Goal: Check status: Check status

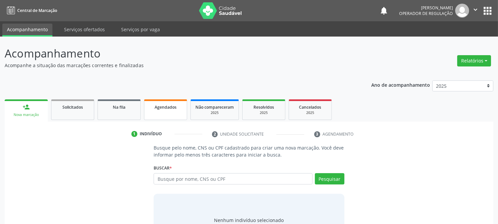
click at [171, 104] on span "Agendados" at bounding box center [166, 107] width 22 height 6
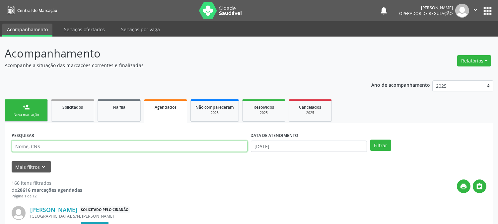
click at [163, 145] on input "text" at bounding box center [130, 145] width 236 height 11
type input "708001327804522"
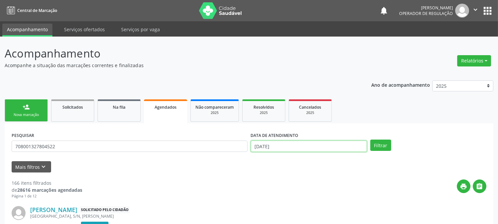
click at [342, 148] on input "[DATE]" at bounding box center [309, 145] width 116 height 11
click at [384, 145] on button "Filtrar" at bounding box center [380, 144] width 21 height 11
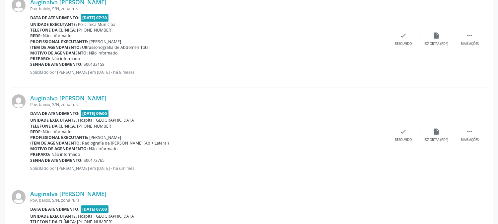
scroll to position [369, 0]
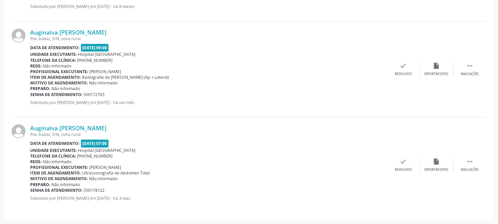
click at [263, 124] on div "Auginalva [PERSON_NAME]" at bounding box center [208, 127] width 357 height 7
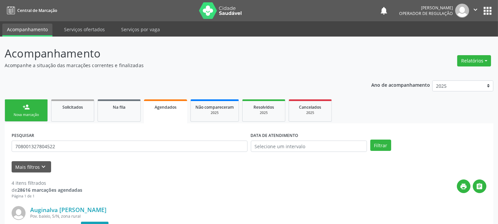
click at [31, 31] on link "Acompanhamento" at bounding box center [27, 30] width 50 height 13
click at [355, 47] on header "Acompanhamento Acompanhe a situação das marcações correntes e finalizadas Relat…" at bounding box center [249, 57] width 489 height 24
